Goal: Find specific page/section: Find specific page/section

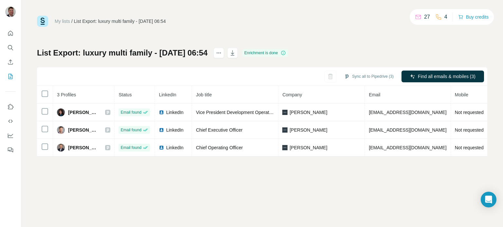
drag, startPoint x: 250, startPoint y: 175, endPoint x: 246, endPoint y: 175, distance: 4.3
